Goal: Information Seeking & Learning: Learn about a topic

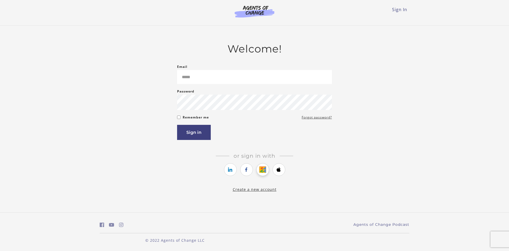
click at [263, 170] on icon "https://courses.thinkific.com/users/auth/google?ss%5Breferral%5D=&ss%5Buser_ret…" at bounding box center [262, 170] width 7 height 6
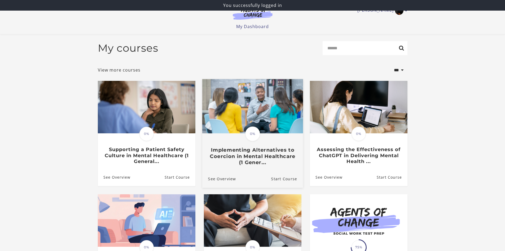
scroll to position [120, 0]
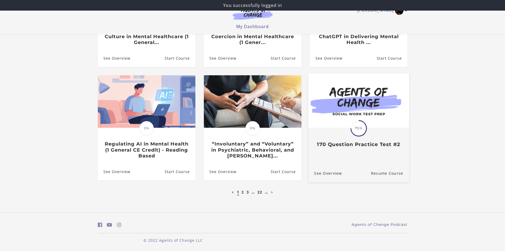
click at [362, 156] on div "Translation missing: en.liquid.partials.dashboard_course_card.progress_descript…" at bounding box center [358, 128] width 101 height 109
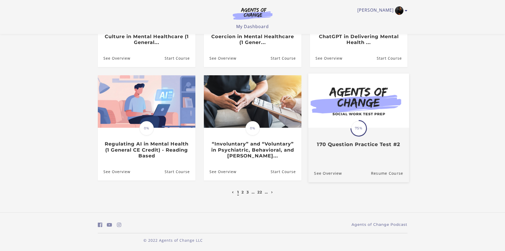
scroll to position [94, 0]
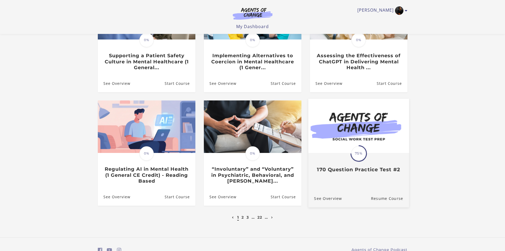
click at [352, 173] on h3 "170 Question Practice Test #2" at bounding box center [358, 170] width 89 height 6
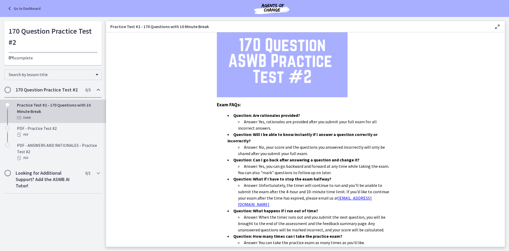
scroll to position [122, 0]
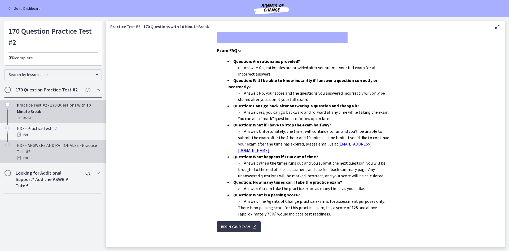
click at [38, 151] on div "PDF - ANSWERS AND RATIONALES - Practice Test #2 PDF" at bounding box center [58, 151] width 83 height 19
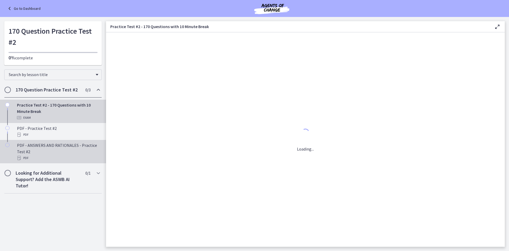
scroll to position [0, 0]
